Goal: Transaction & Acquisition: Purchase product/service

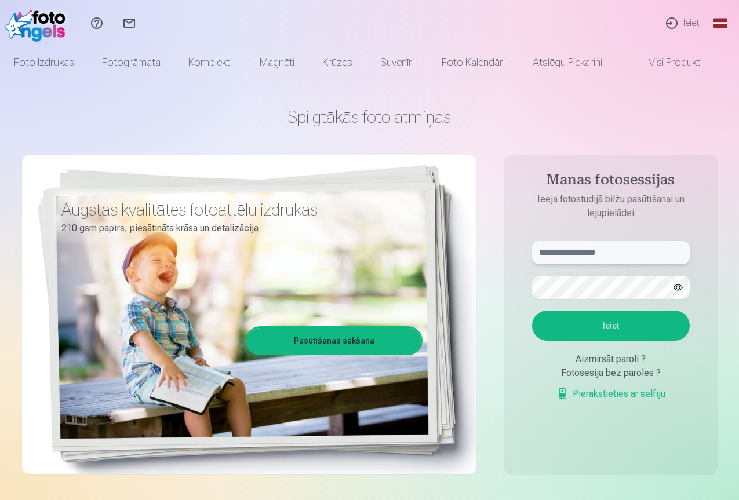
click at [560, 256] on input "text" at bounding box center [611, 252] width 158 height 23
type input "**********"
click at [692, 418] on aside "**********" at bounding box center [611, 314] width 213 height 319
click at [613, 329] on button "Ieiet" at bounding box center [611, 326] width 158 height 30
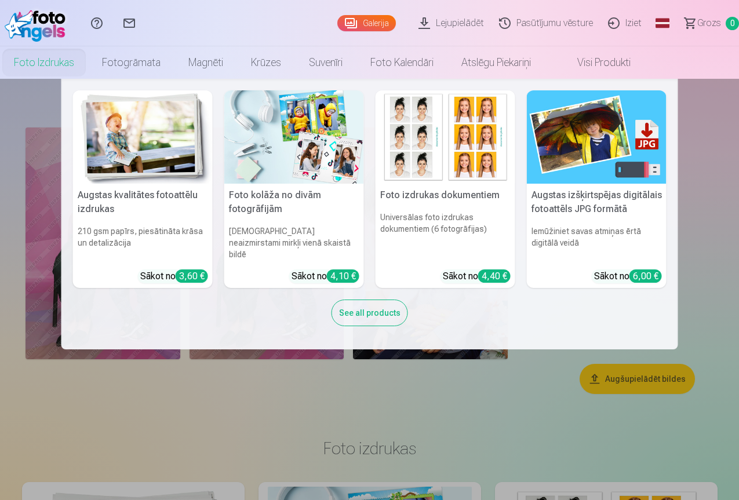
click at [85, 68] on link "Foto izdrukas" at bounding box center [44, 62] width 88 height 32
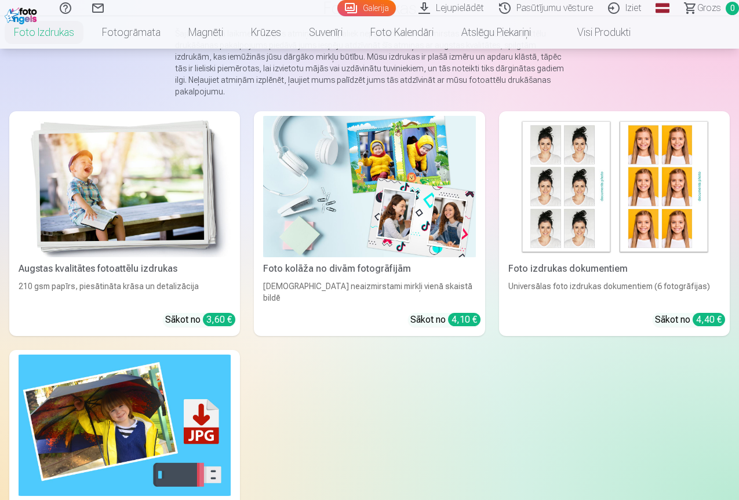
scroll to position [174, 0]
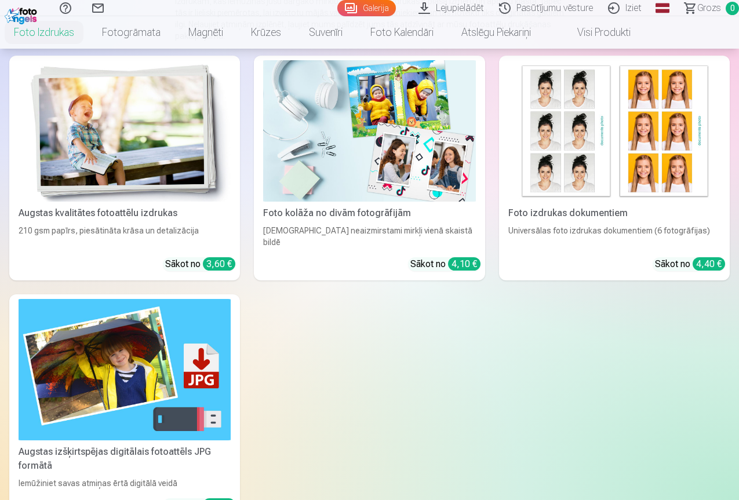
click at [127, 168] on link "Augstas kvalitātes fotoattēlu izdrukas 210 gsm papīrs, piesātināta krāsa un det…" at bounding box center [124, 168] width 231 height 225
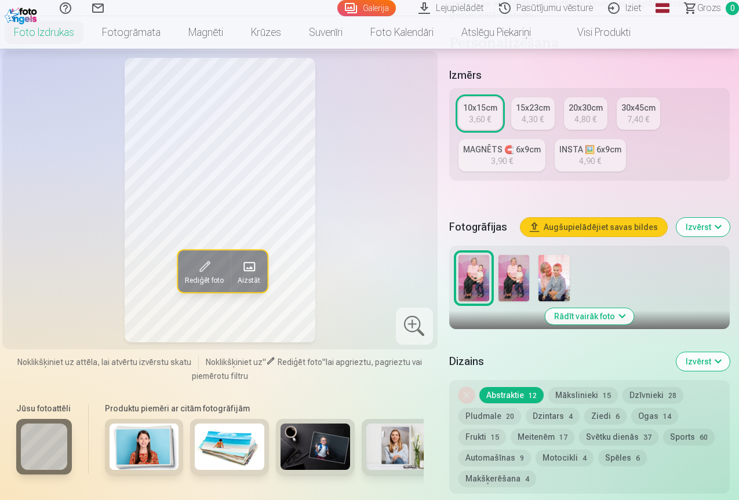
scroll to position [290, 0]
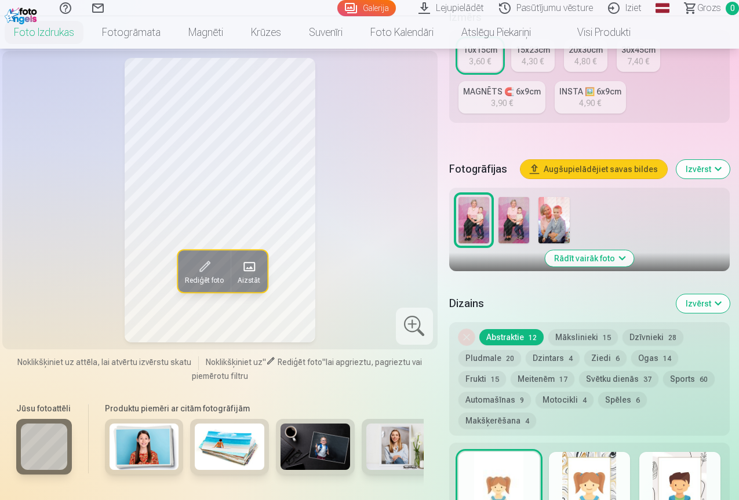
click at [515, 200] on img at bounding box center [514, 220] width 31 height 46
click at [478, 213] on img at bounding box center [474, 220] width 31 height 46
click at [514, 212] on img at bounding box center [514, 220] width 31 height 46
click at [578, 329] on button "Mākslinieki 15" at bounding box center [584, 337] width 70 height 16
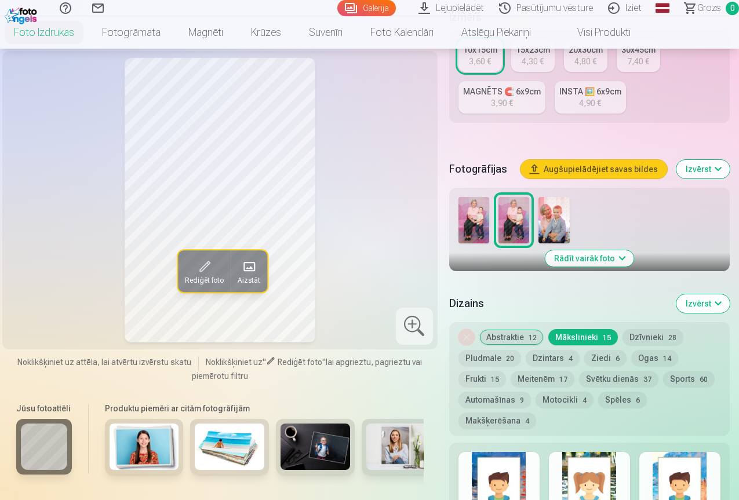
click at [520, 329] on button "Abstraktie 12" at bounding box center [512, 337] width 64 height 16
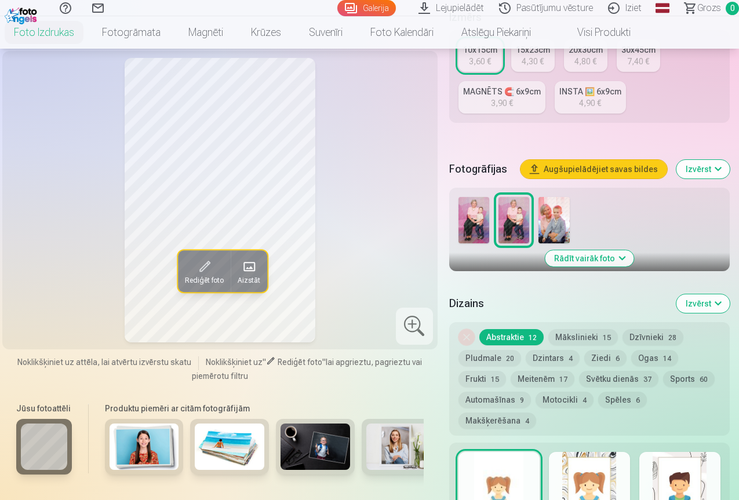
scroll to position [348, 0]
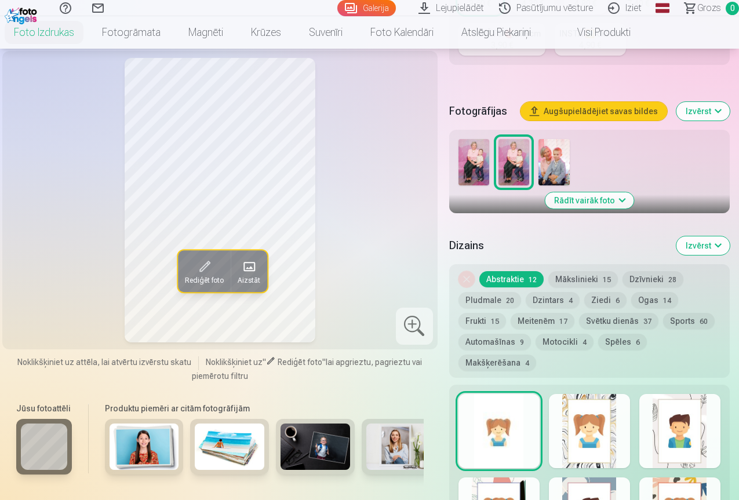
click at [585, 271] on button "Mākslinieki 15" at bounding box center [584, 279] width 70 height 16
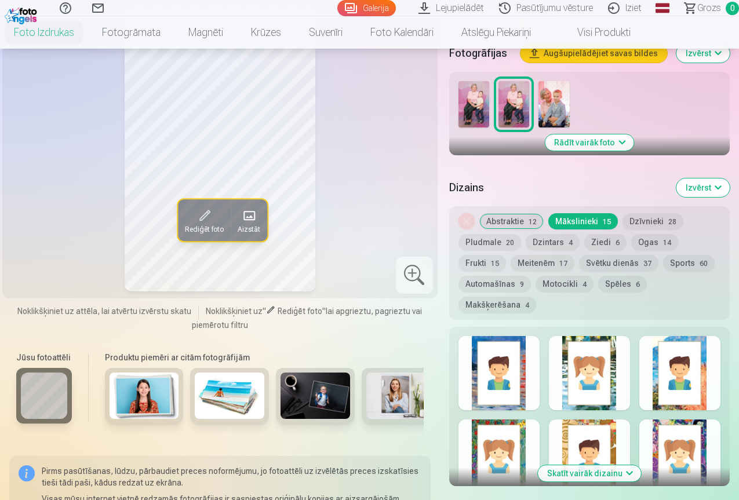
scroll to position [464, 0]
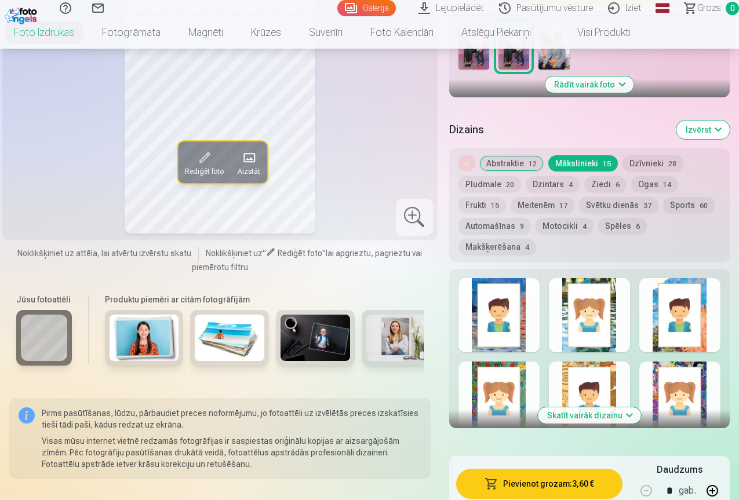
click at [549, 176] on button "Dzintars 4" at bounding box center [553, 184] width 54 height 16
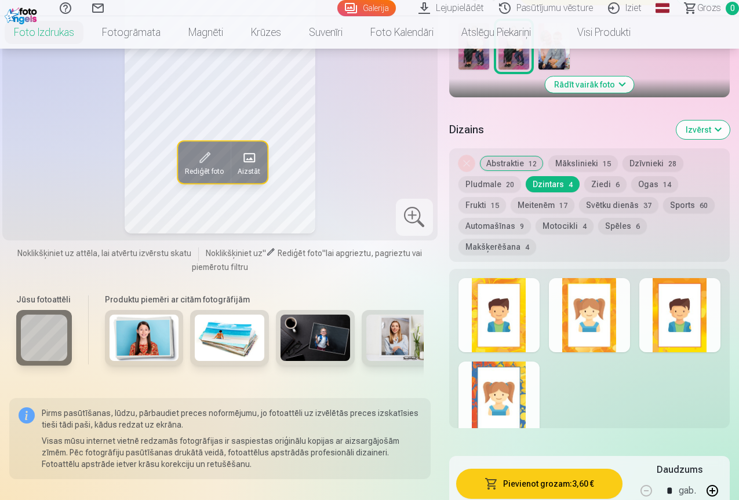
click at [604, 176] on button "Ziedi 6" at bounding box center [606, 184] width 42 height 16
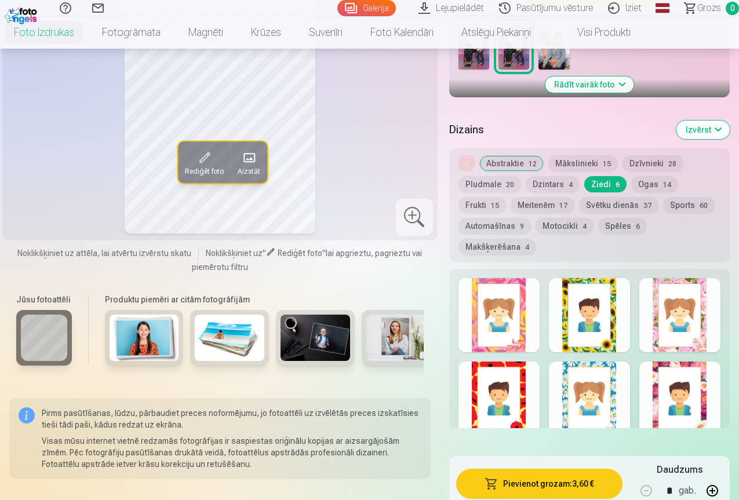
click at [644, 176] on button "Ogas 14" at bounding box center [655, 184] width 47 height 16
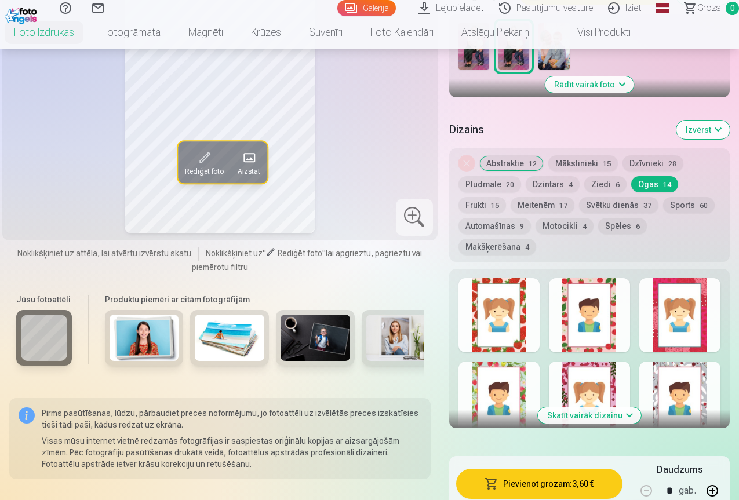
click at [506, 197] on button "Frukti 15" at bounding box center [483, 205] width 48 height 16
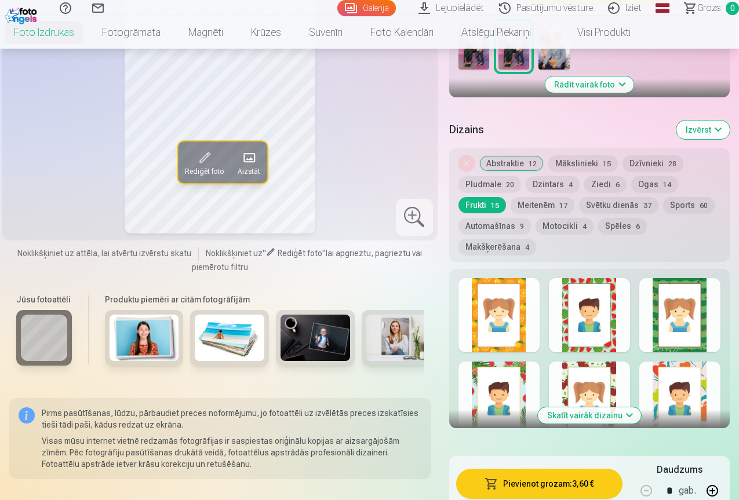
click at [579, 197] on button "Svētku dienās 37" at bounding box center [618, 205] width 79 height 16
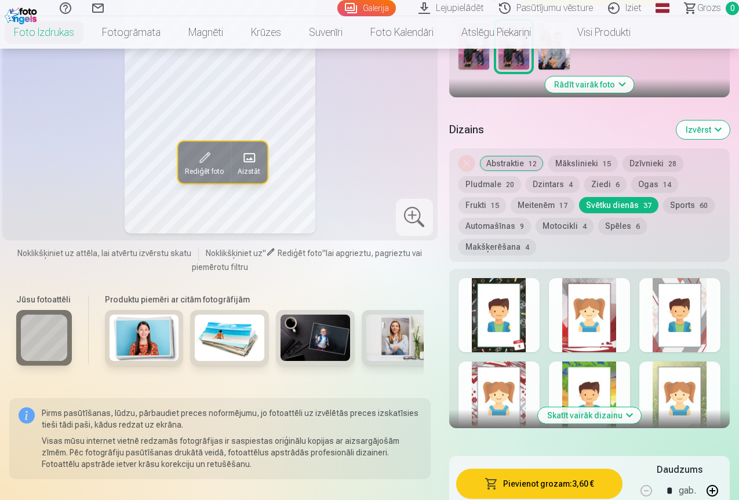
click at [622, 218] on button "Spēles 6" at bounding box center [622, 226] width 49 height 16
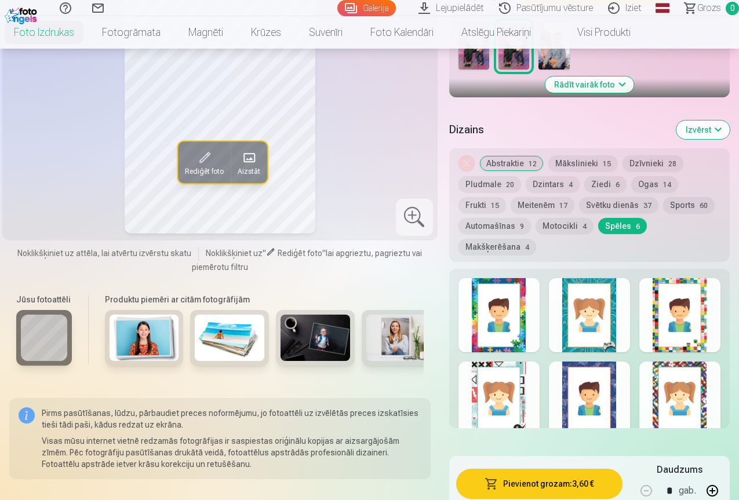
click at [511, 197] on button "Meitenēm 17" at bounding box center [543, 205] width 64 height 16
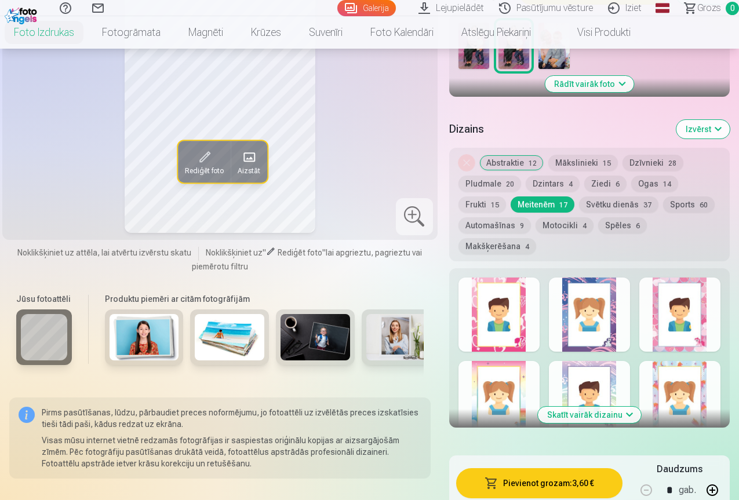
scroll to position [522, 0]
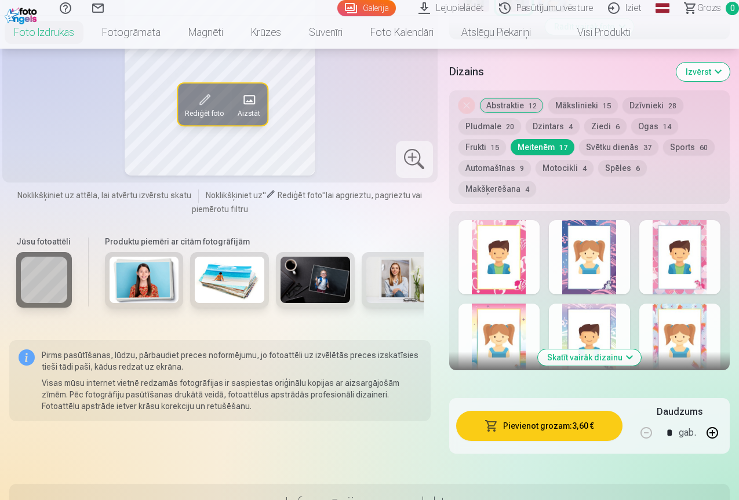
click at [580, 350] on button "Skatīt vairāk dizainu" at bounding box center [589, 358] width 103 height 16
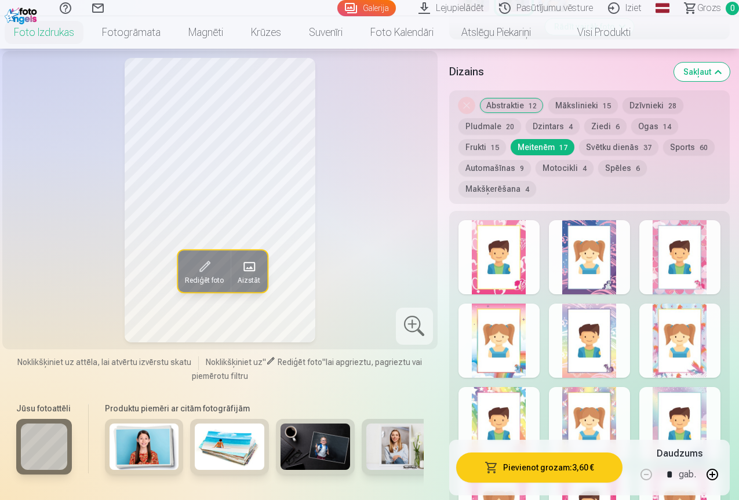
click at [571, 253] on div at bounding box center [589, 257] width 81 height 74
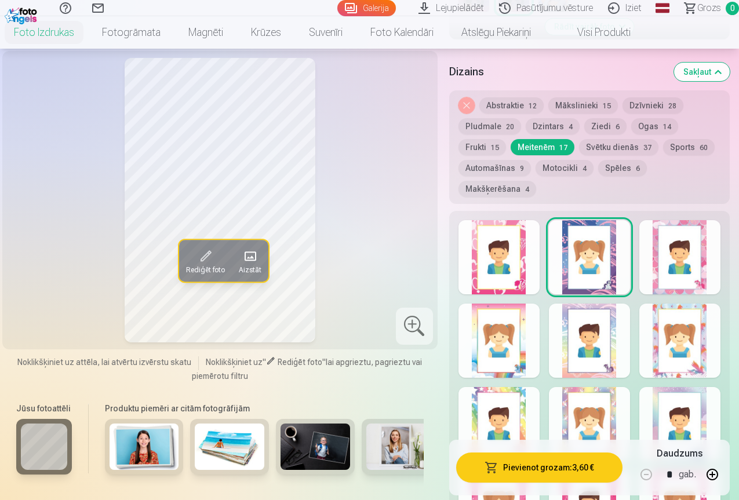
click at [529, 387] on div at bounding box center [499, 424] width 81 height 74
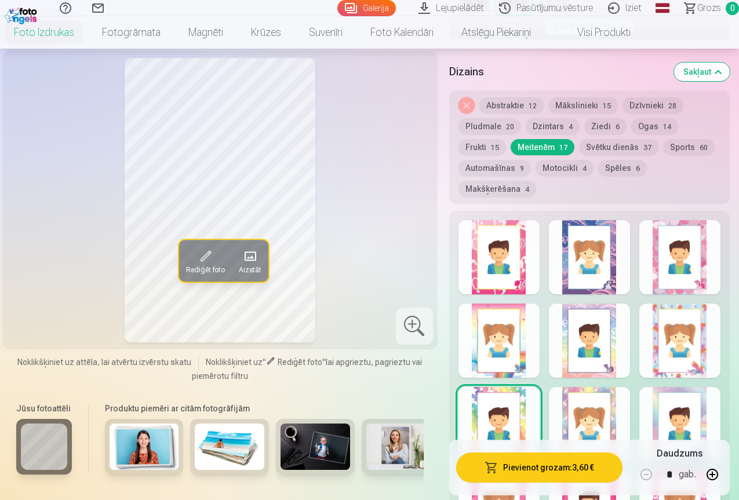
click at [514, 99] on button "Abstraktie 12" at bounding box center [512, 105] width 64 height 16
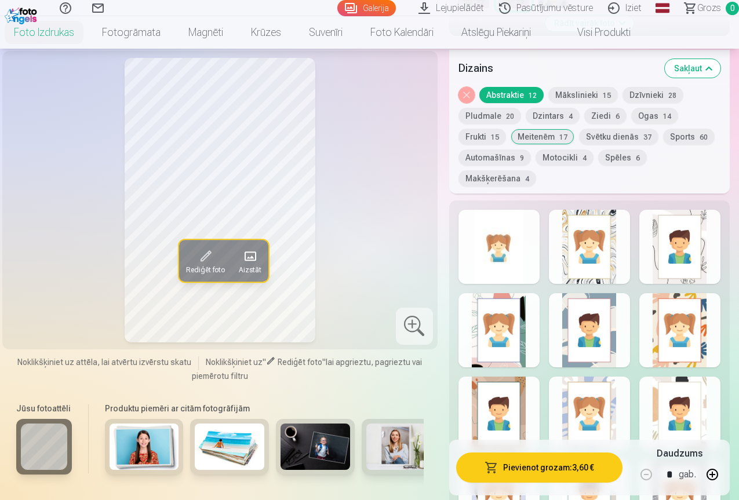
scroll to position [580, 0]
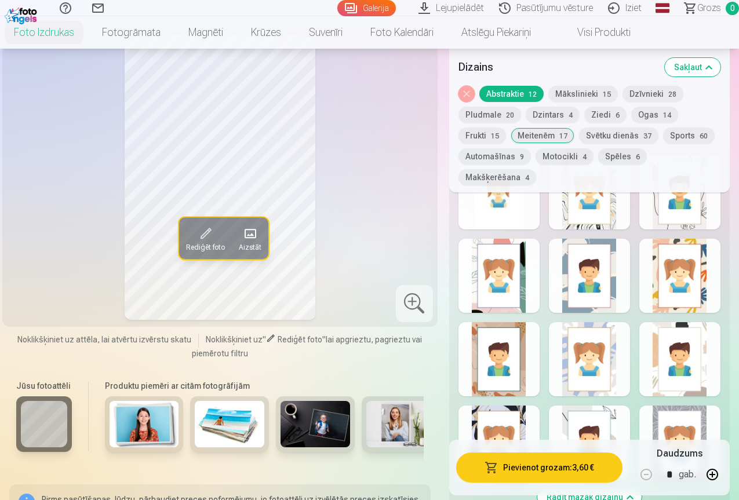
click at [662, 264] on div at bounding box center [680, 276] width 81 height 74
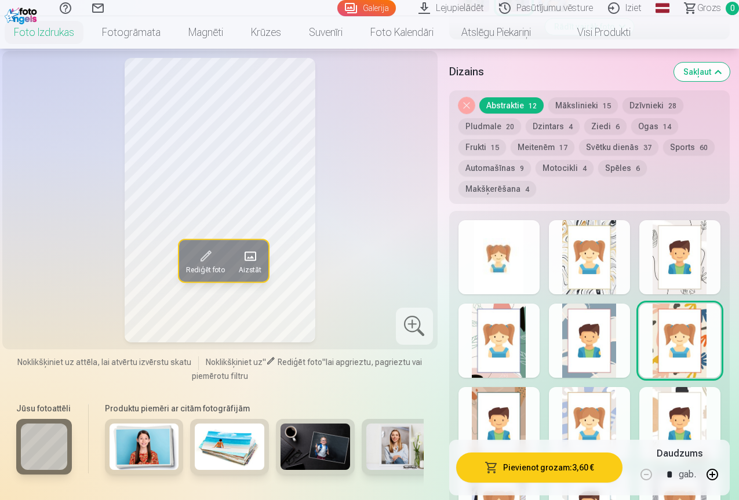
scroll to position [464, 0]
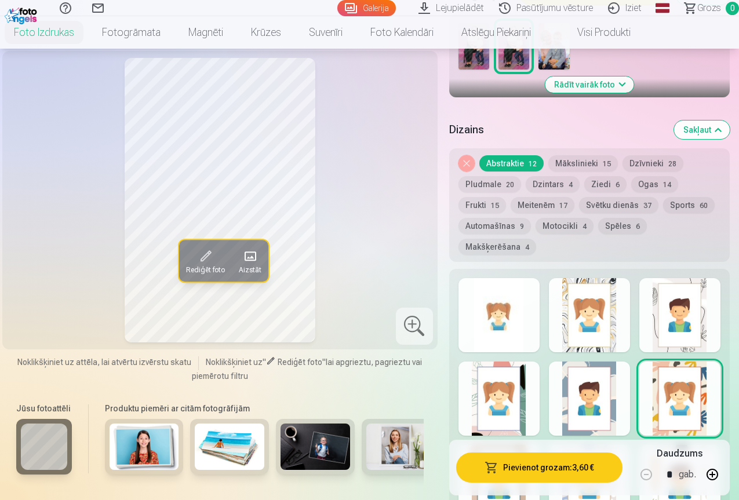
click at [555, 176] on button "Dzintars 4" at bounding box center [553, 184] width 54 height 16
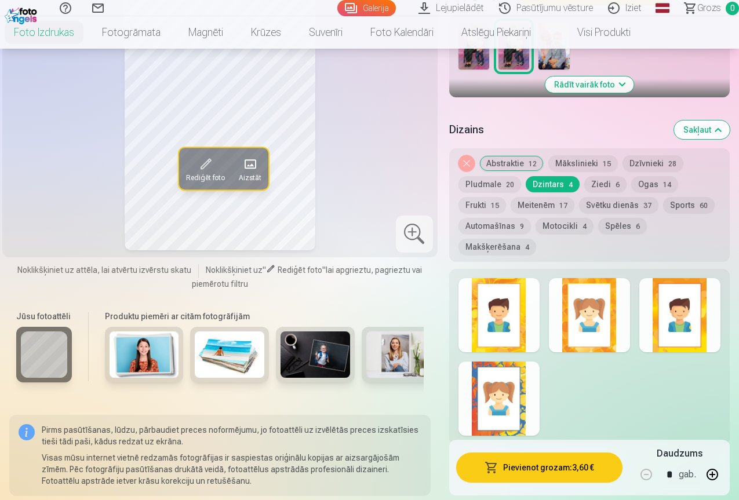
click at [531, 362] on div at bounding box center [499, 399] width 81 height 74
click at [530, 306] on div at bounding box center [499, 315] width 81 height 74
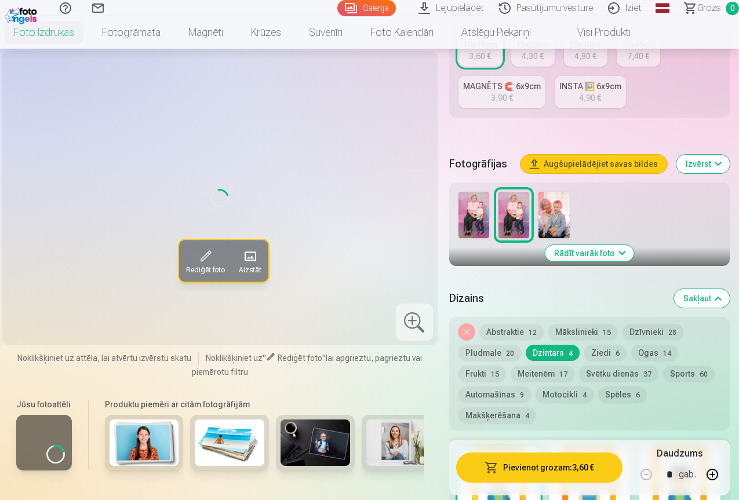
scroll to position [290, 0]
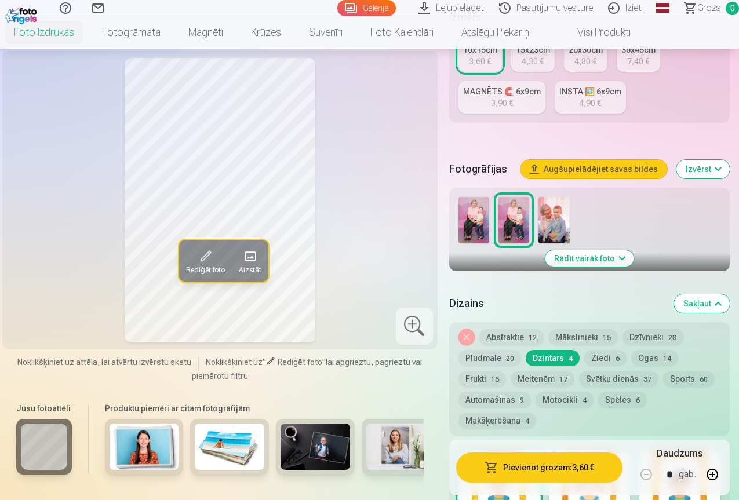
click at [606, 452] on div at bounding box center [589, 489] width 81 height 74
click at [606, 351] on button "Ziedi 6" at bounding box center [606, 358] width 42 height 16
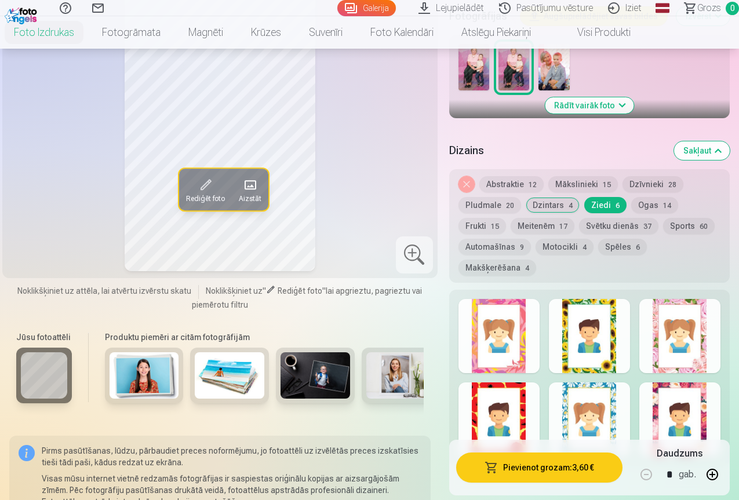
scroll to position [464, 0]
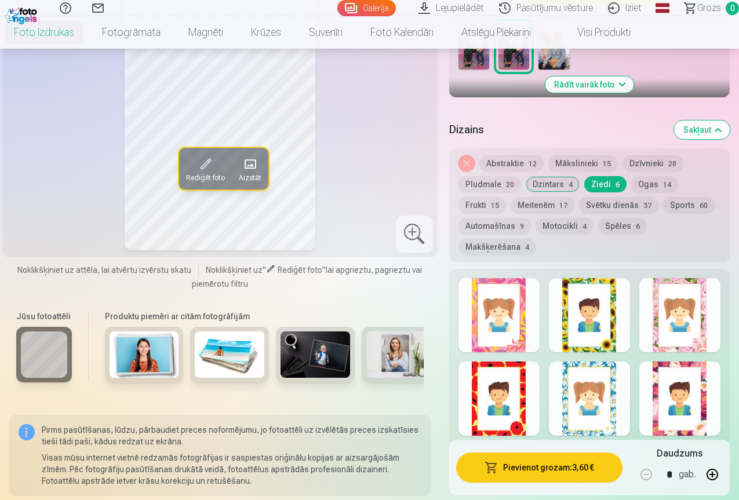
click at [527, 315] on div at bounding box center [499, 315] width 81 height 74
click at [689, 395] on div at bounding box center [680, 399] width 81 height 74
click at [524, 467] on button "Pievienot grozam : 3,60 €" at bounding box center [539, 468] width 166 height 30
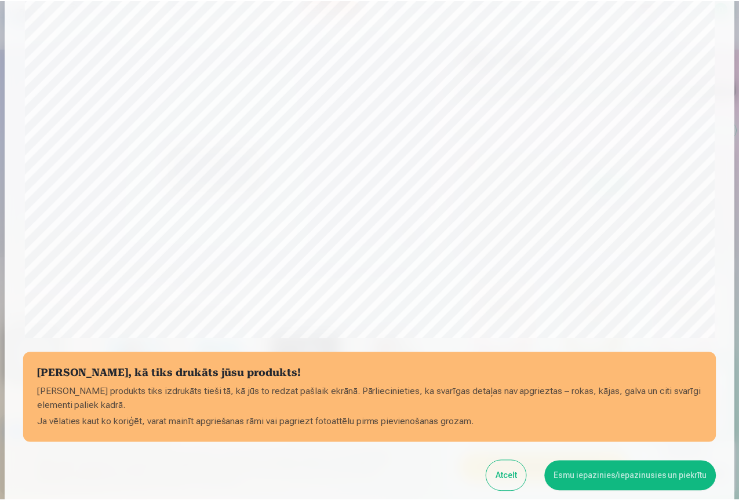
scroll to position [267, 0]
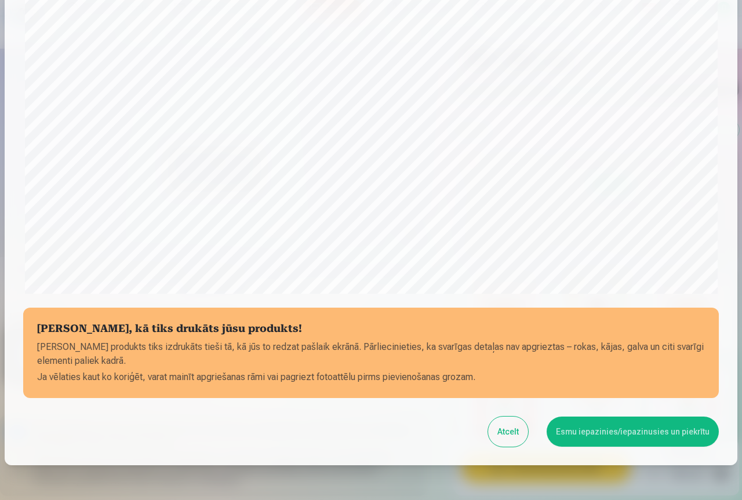
click at [583, 433] on button "Esmu iepazinies/iepazinusies un piekrītu" at bounding box center [633, 432] width 172 height 30
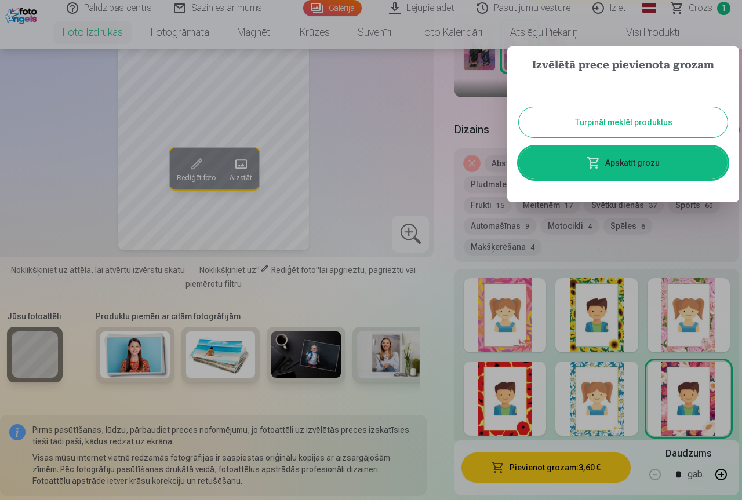
click at [618, 165] on link "Apskatīt grozu" at bounding box center [623, 163] width 209 height 32
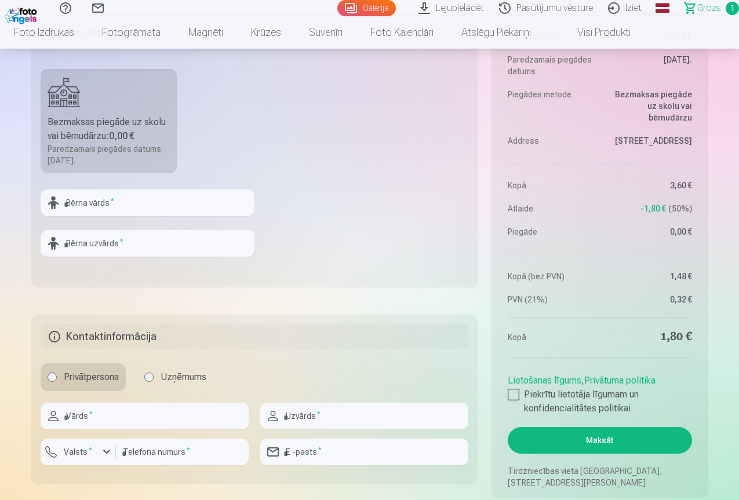
scroll to position [464, 0]
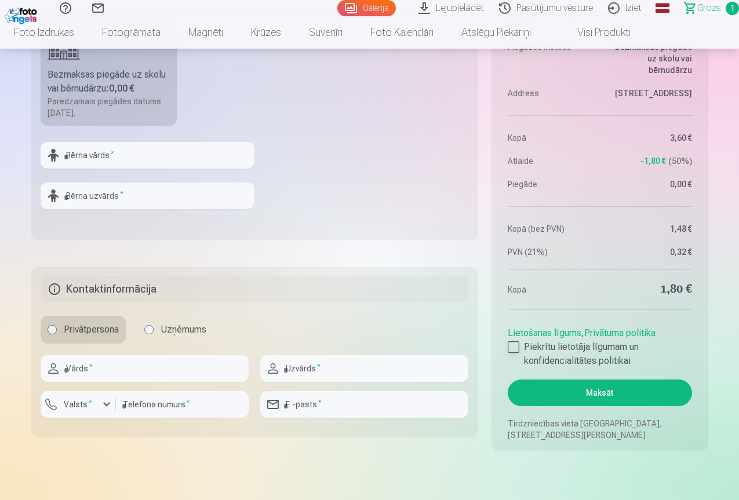
click at [514, 350] on div at bounding box center [514, 348] width 12 height 12
click at [587, 393] on button "Maksāt" at bounding box center [600, 393] width 184 height 27
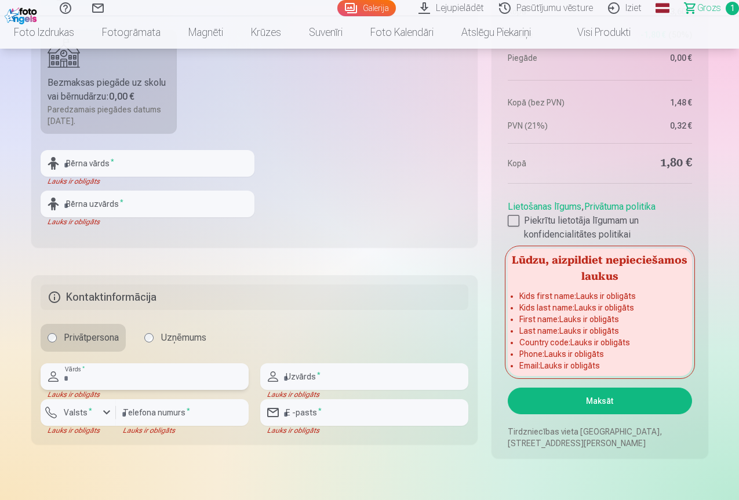
scroll to position [406, 0]
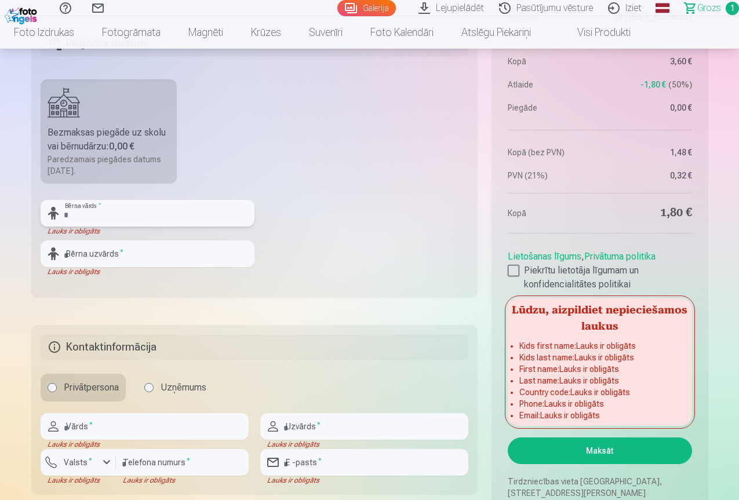
click at [135, 216] on input "text" at bounding box center [148, 213] width 214 height 27
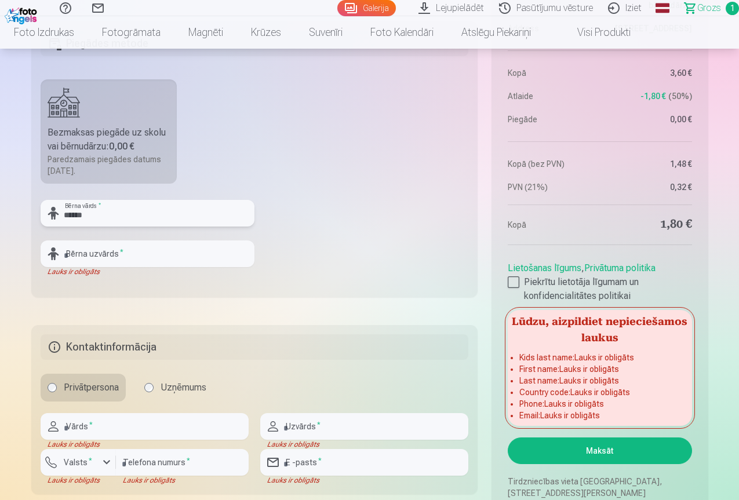
type input "******"
click at [124, 253] on input "text" at bounding box center [148, 254] width 214 height 27
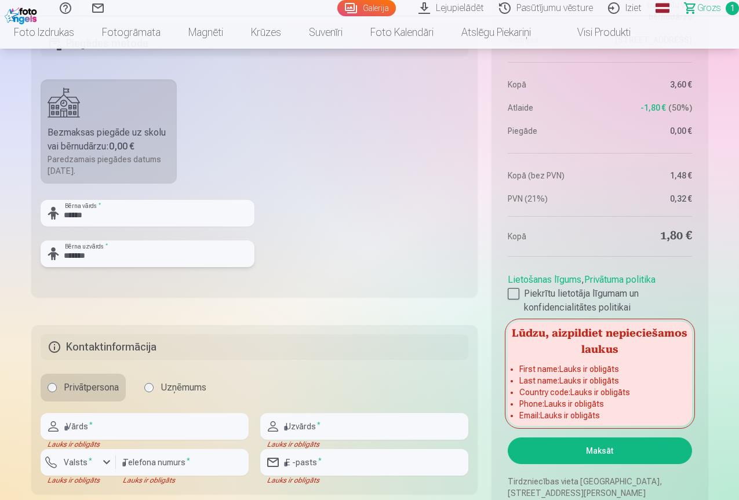
scroll to position [522, 0]
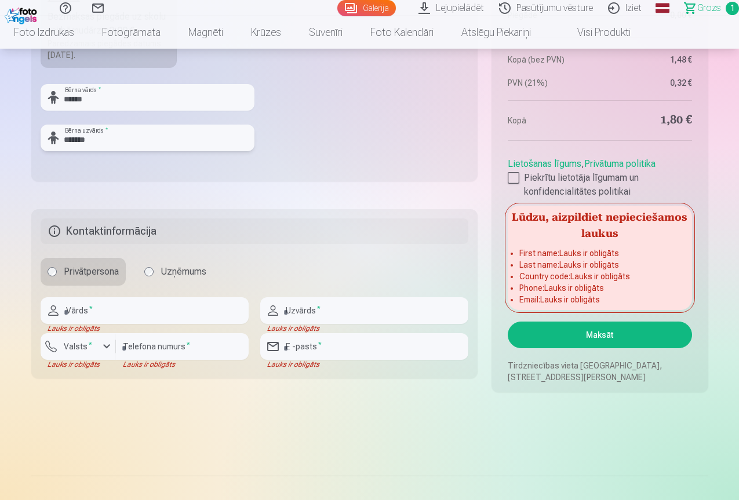
type input "*******"
click at [115, 315] on input "text" at bounding box center [145, 310] width 208 height 27
type input "******"
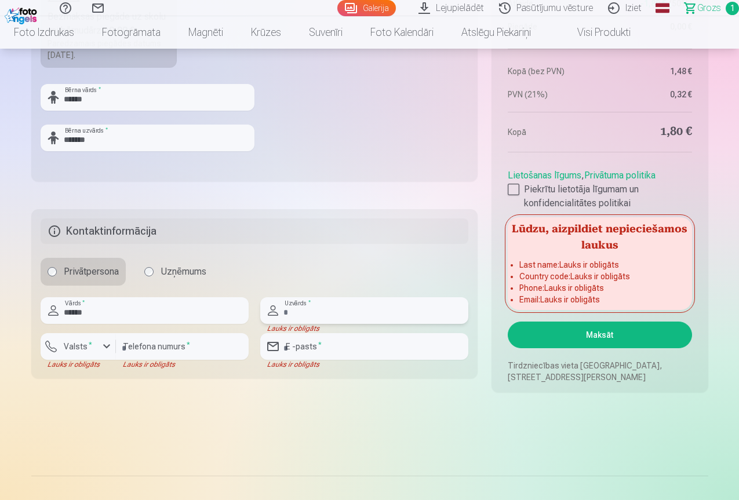
click at [322, 314] on input "text" at bounding box center [364, 310] width 208 height 27
type input "*******"
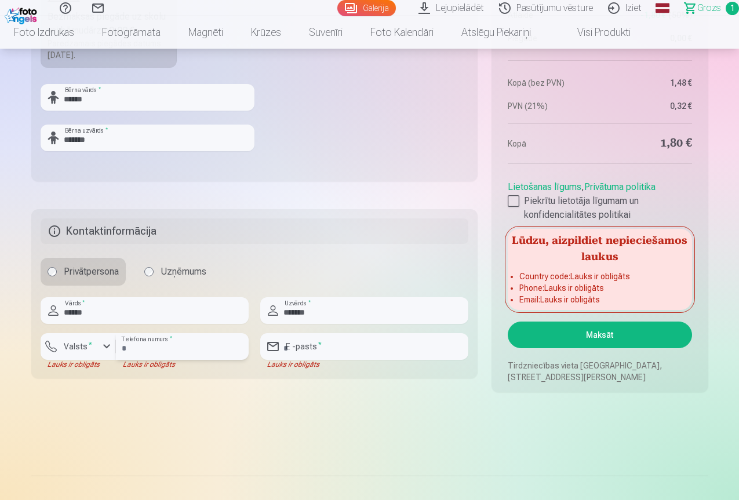
click at [158, 350] on input "number" at bounding box center [182, 346] width 133 height 27
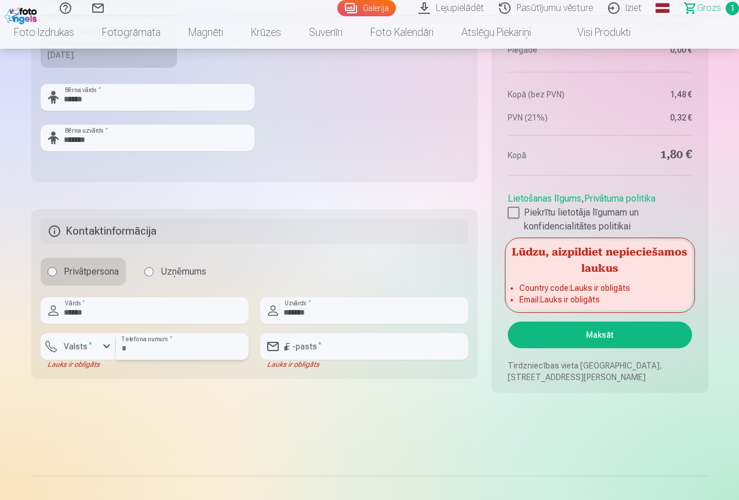
type input "********"
click at [323, 350] on input "email" at bounding box center [364, 346] width 208 height 27
type input "**********"
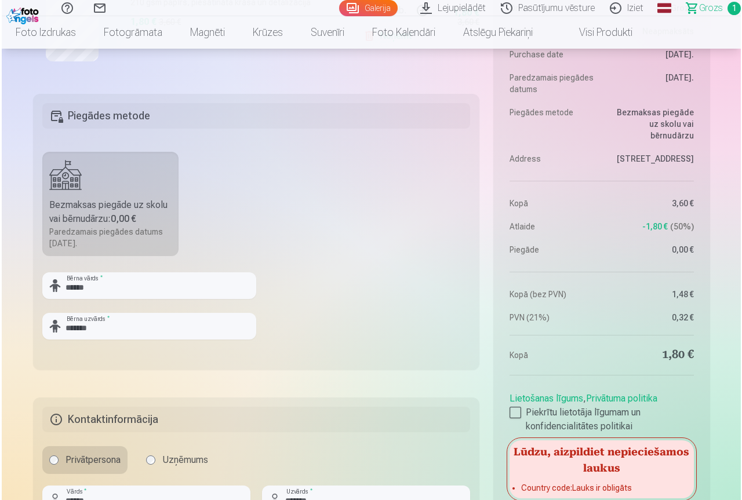
scroll to position [464, 0]
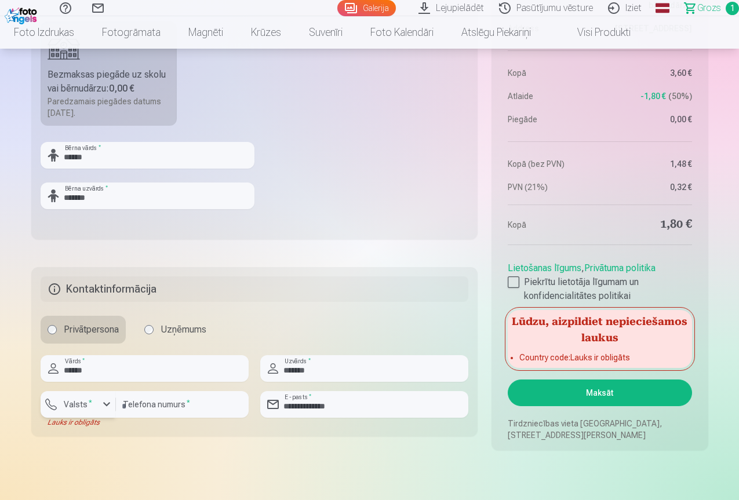
click at [108, 404] on div "button" at bounding box center [107, 405] width 14 height 14
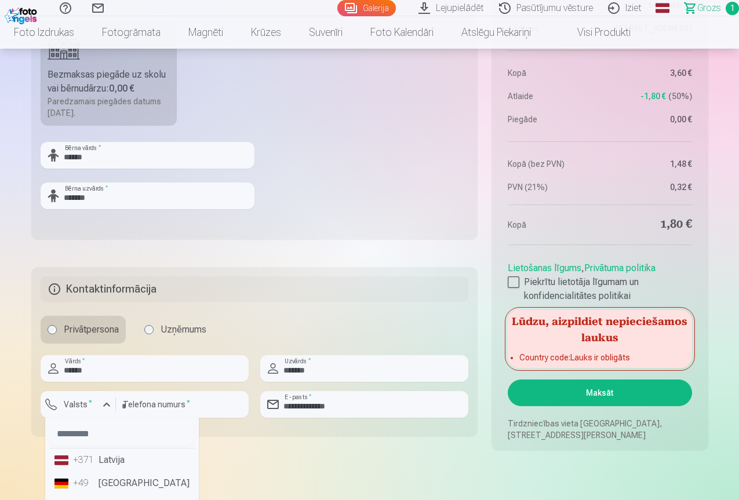
click at [112, 460] on li "+371 Latvija" at bounding box center [122, 460] width 144 height 23
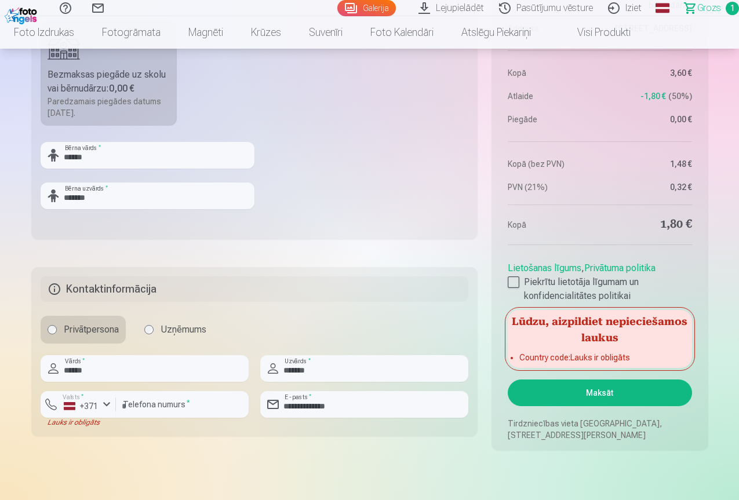
click at [118, 436] on fieldset "**********" at bounding box center [254, 351] width 447 height 169
click at [590, 392] on button "Maksāt" at bounding box center [600, 393] width 184 height 27
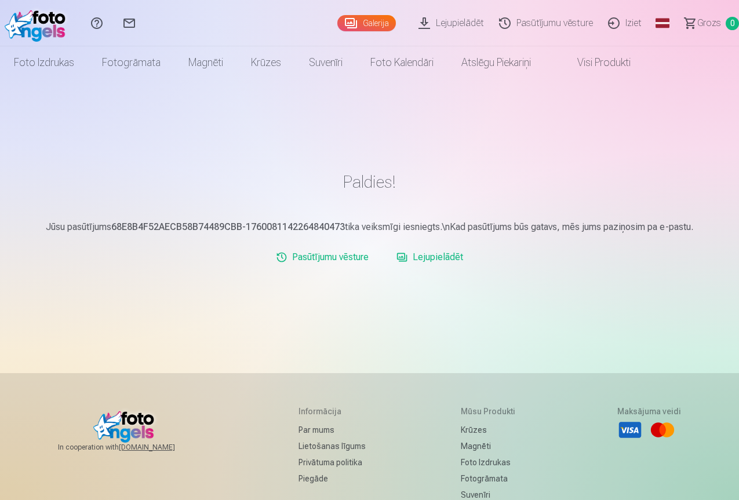
click at [609, 23] on link "Iziet" at bounding box center [627, 23] width 49 height 46
